Goal: Task Accomplishment & Management: Manage account settings

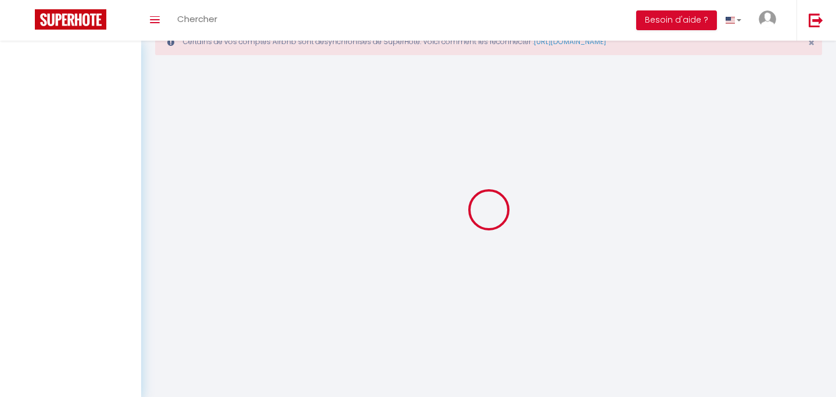
select select "2"
select select "0"
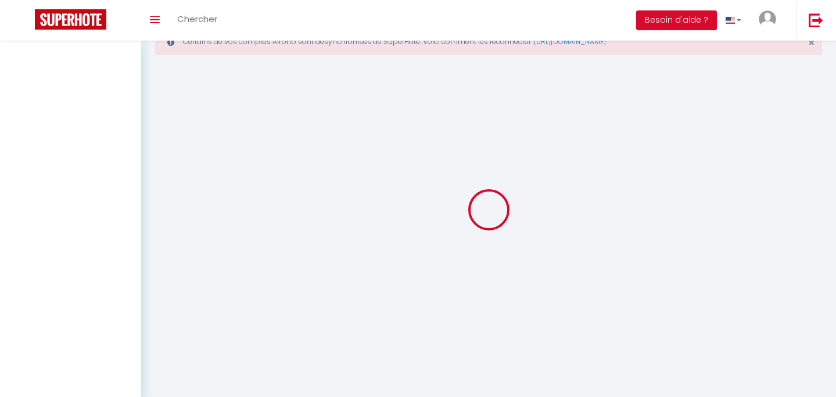
select select "0"
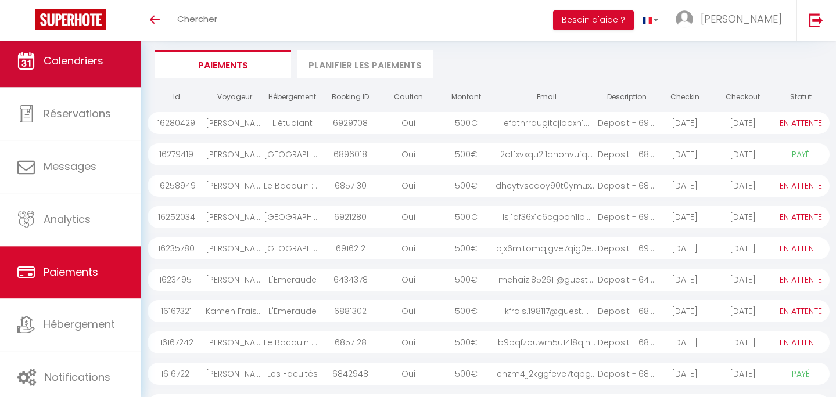
scroll to position [120, 0]
click at [76, 67] on span "Calendriers" at bounding box center [74, 60] width 60 height 15
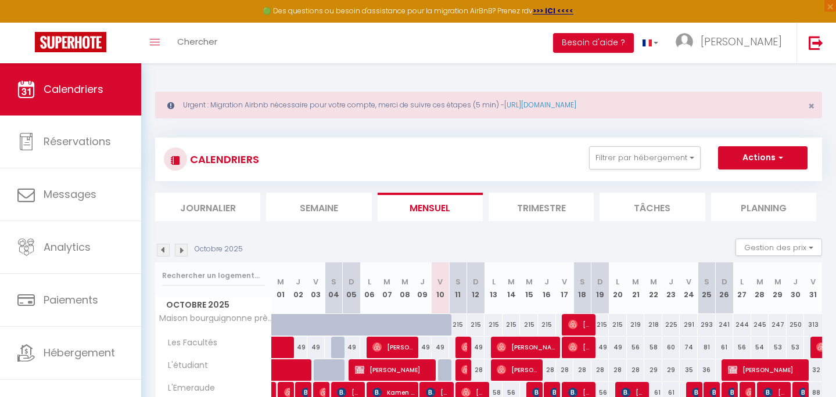
click at [179, 253] on img at bounding box center [181, 250] width 13 height 13
